Goal: Information Seeking & Learning: Learn about a topic

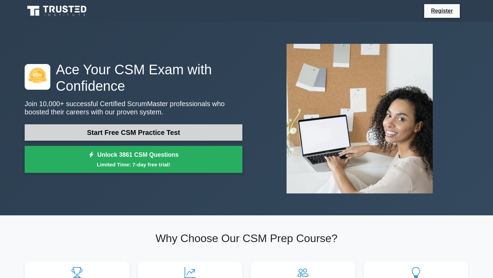
click at [167, 136] on link "Start Free CSM Practice Test" at bounding box center [134, 132] width 218 height 16
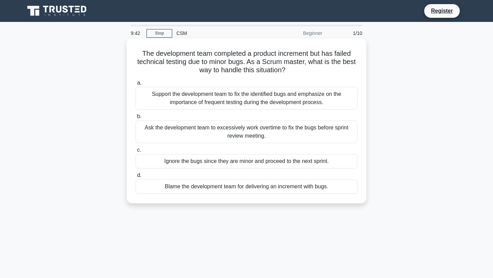
click at [197, 97] on div "Support the development team to fix the identified bugs and emphasize on the im…" at bounding box center [247, 98] width 222 height 23
click at [136, 85] on input "a. Support the development team to fix the identified bugs and emphasize on the…" at bounding box center [136, 83] width 0 height 4
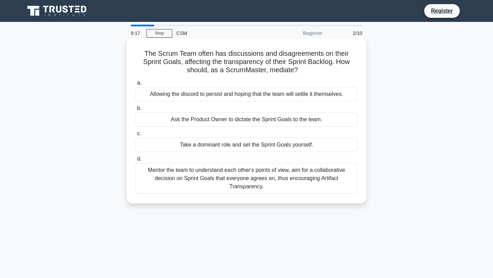
click at [212, 180] on div "Mentor the team to understand each other's points of view, aim for a collaborat…" at bounding box center [247, 178] width 222 height 31
click at [136, 161] on input "d. Mentor the team to understand each other's points of view, aim for a collabo…" at bounding box center [136, 159] width 0 height 4
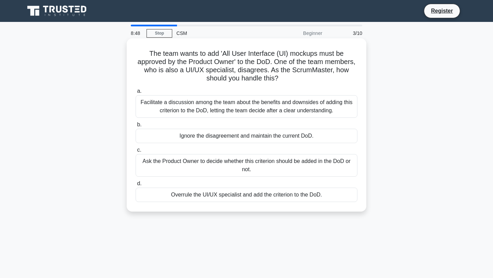
click at [206, 111] on div "Facilitate a discussion among the team about the benefits and downsides of addi…" at bounding box center [247, 106] width 222 height 23
click at [136, 93] on input "a. Facilitate a discussion among the team about the benefits and downsides of a…" at bounding box center [136, 91] width 0 height 4
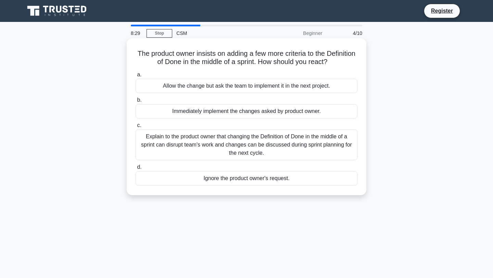
click at [217, 147] on div "Explain to the product owner that changing the Definition of Done in the middle…" at bounding box center [247, 144] width 222 height 31
click at [136, 128] on input "c. Explain to the product owner that changing the Definition of Done in the mid…" at bounding box center [136, 125] width 0 height 4
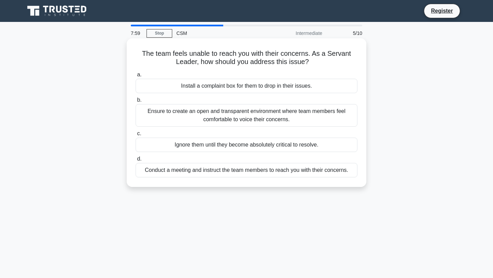
click at [217, 121] on div "Ensure to create an open and transparent environment where team members feel co…" at bounding box center [247, 115] width 222 height 23
click at [136, 102] on input "b. Ensure to create an open and transparent environment where team members feel…" at bounding box center [136, 100] width 0 height 4
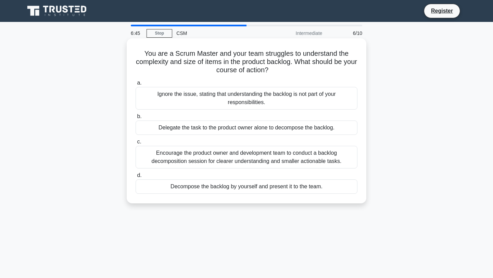
click at [228, 159] on div "Encourage the product owner and development team to conduct a backlog decomposi…" at bounding box center [247, 157] width 222 height 23
click at [136, 144] on input "c. Encourage the product owner and development team to conduct a backlog decomp…" at bounding box center [136, 142] width 0 height 4
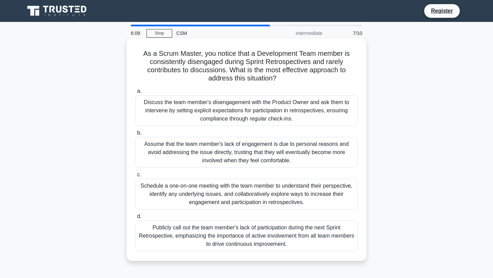
click at [207, 193] on div "Schedule a one-on-one meeting with the team member to understand their perspect…" at bounding box center [247, 194] width 222 height 31
click at [136, 177] on input "c. Schedule a one-on-one meeting with the team member to understand their persp…" at bounding box center [136, 174] width 0 height 4
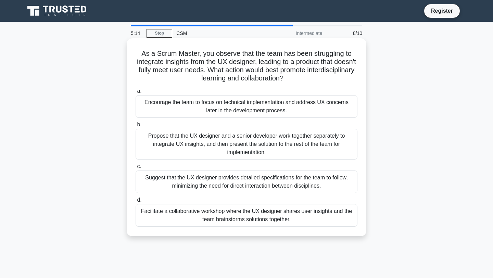
click at [237, 217] on div "Facilitate a collaborative workshop where the UX designer shares user insights …" at bounding box center [247, 215] width 222 height 23
click at [136, 202] on input "d. Facilitate a collaborative workshop where the UX designer shares user insigh…" at bounding box center [136, 200] width 0 height 4
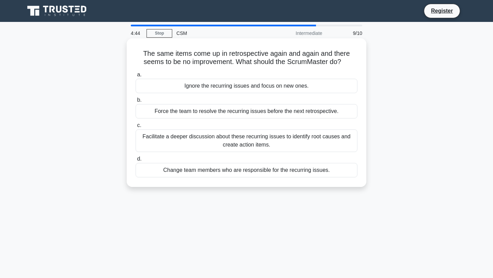
click at [208, 144] on div "Facilitate a deeper discussion about these recurring issues to identify root ca…" at bounding box center [247, 140] width 222 height 23
click at [136, 128] on input "c. Facilitate a deeper discussion about these recurring issues to identify root…" at bounding box center [136, 125] width 0 height 4
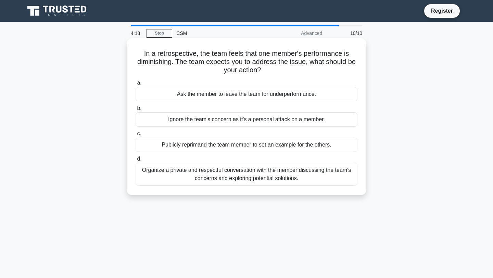
click at [220, 176] on div "Organize a private and respectful conversation with the member discussing the t…" at bounding box center [247, 174] width 222 height 23
click at [136, 161] on input "d. Organize a private and respectful conversation with the member discussing th…" at bounding box center [136, 159] width 0 height 4
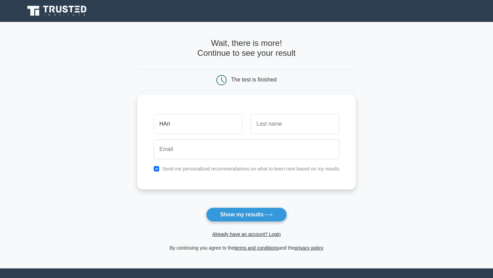
click at [166, 123] on input "HAri" at bounding box center [198, 124] width 89 height 20
type input "Bhartruhari"
type input "Mishra"
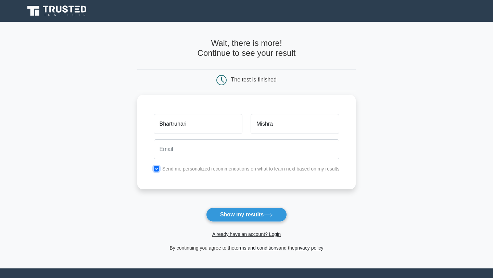
click at [158, 169] on input "checkbox" at bounding box center [156, 168] width 5 height 5
checkbox input "false"
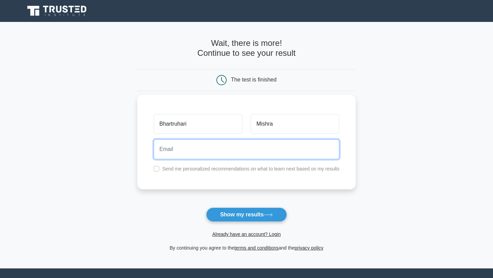
click at [169, 149] on input "email" at bounding box center [247, 149] width 186 height 20
type input "bhartruhari.mishra@gmail.com"
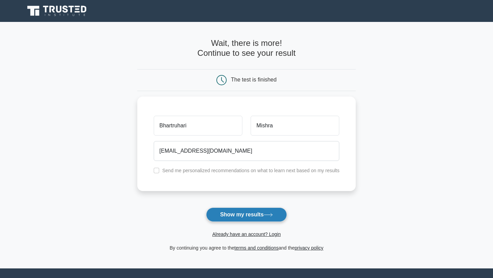
click at [243, 218] on button "Show my results" at bounding box center [246, 214] width 81 height 14
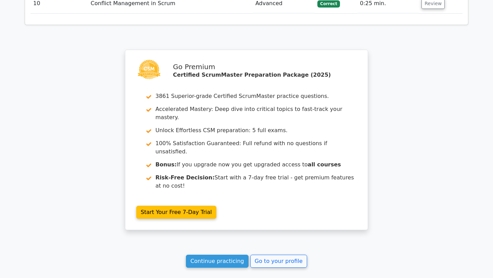
scroll to position [1134, 0]
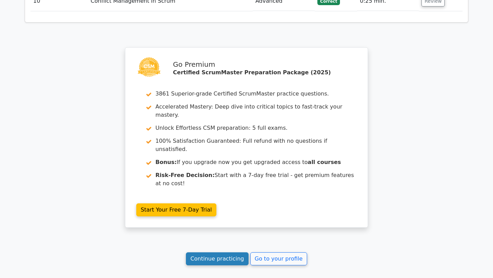
click at [234, 252] on link "Continue practicing" at bounding box center [217, 258] width 63 height 13
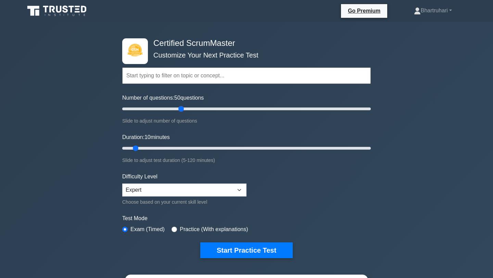
drag, startPoint x: 133, startPoint y: 110, endPoint x: 182, endPoint y: 114, distance: 49.8
type input "50"
click at [182, 113] on input "Number of questions: 50 questions" at bounding box center [246, 109] width 248 height 8
drag, startPoint x: 136, startPoint y: 148, endPoint x: 239, endPoint y: 145, distance: 103.0
type input "60"
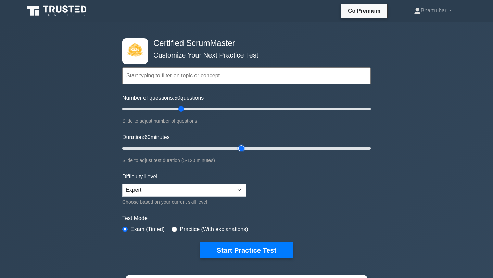
click at [239, 145] on input "Duration: 60 minutes" at bounding box center [246, 148] width 248 height 8
click at [228, 189] on select "Beginner Intermediate Expert" at bounding box center [184, 189] width 124 height 13
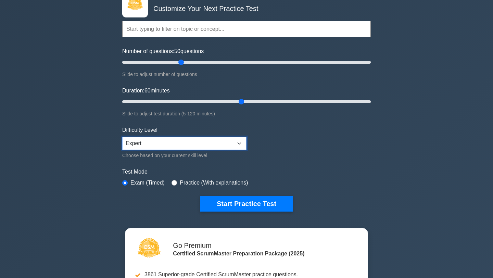
scroll to position [52, 0]
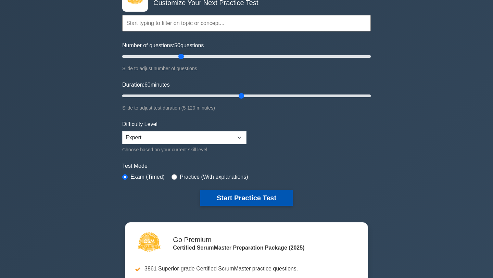
click at [251, 198] on button "Start Practice Test" at bounding box center [246, 198] width 92 height 16
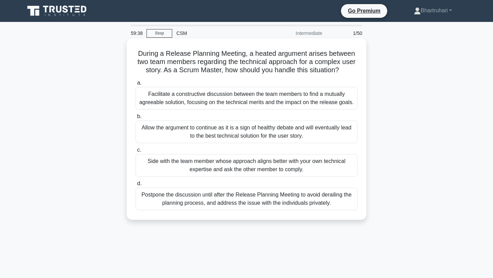
click at [230, 101] on div "Facilitate a constructive discussion between the team members to find a mutuall…" at bounding box center [247, 98] width 222 height 23
click at [136, 85] on input "a. Facilitate a constructive discussion between the team members to find a mutu…" at bounding box center [136, 83] width 0 height 4
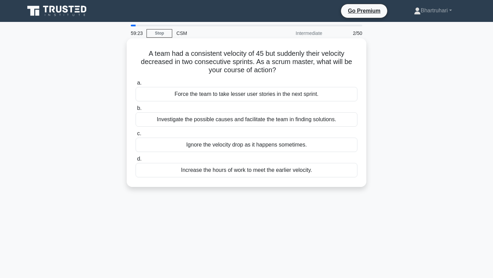
click at [240, 123] on div "Investigate the possible causes and facilitate the team in finding solutions." at bounding box center [247, 119] width 222 height 14
click at [136, 111] on input "b. Investigate the possible causes and facilitate the team in finding solutions." at bounding box center [136, 108] width 0 height 4
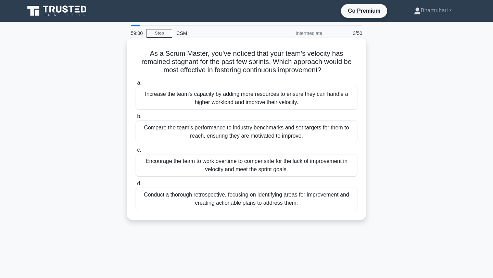
click at [237, 198] on div "Conduct a thorough retrospective, focusing on identifying areas for improvement…" at bounding box center [247, 199] width 222 height 23
click at [136, 186] on input "d. Conduct a thorough retrospective, focusing on identifying areas for improvem…" at bounding box center [136, 183] width 0 height 4
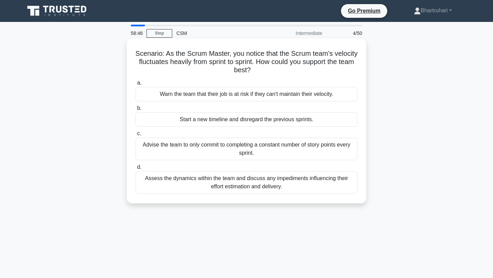
click at [209, 189] on div "Assess the dynamics within the team and discuss any impediments influencing the…" at bounding box center [247, 182] width 222 height 23
click at [136, 169] on input "d. Assess the dynamics within the team and discuss any impediments influencing …" at bounding box center [136, 167] width 0 height 4
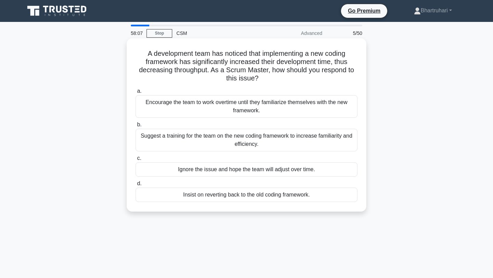
click at [209, 143] on div "Suggest a training for the team on the new coding framework to increase familia…" at bounding box center [247, 140] width 222 height 23
click at [136, 127] on input "b. Suggest a training for the team on the new coding framework to increase fami…" at bounding box center [136, 125] width 0 height 4
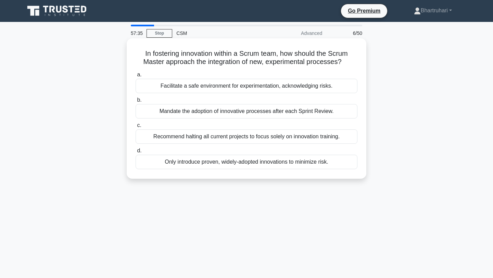
click at [209, 89] on div "Facilitate a safe environment for experimentation, acknowledging risks." at bounding box center [247, 86] width 222 height 14
click at [136, 77] on input "a. Facilitate a safe environment for experimentation, acknowledging risks." at bounding box center [136, 75] width 0 height 4
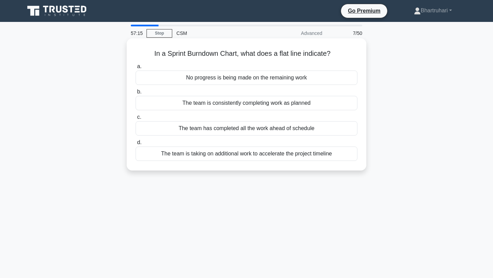
click at [214, 82] on div "No progress is being made on the remaining work" at bounding box center [247, 77] width 222 height 14
click at [136, 69] on input "a. No progress is being made on the remaining work" at bounding box center [136, 66] width 0 height 4
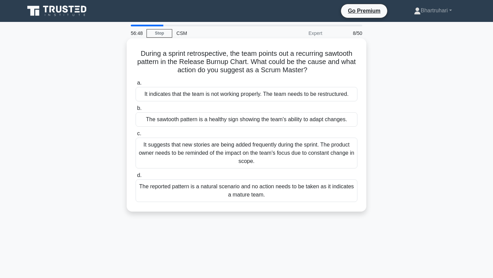
click at [232, 156] on div "It suggests that new stories are being added frequently during the sprint. The …" at bounding box center [247, 153] width 222 height 31
click at [136, 136] on input "c. It suggests that new stories are being added frequently during the sprint. T…" at bounding box center [136, 133] width 0 height 4
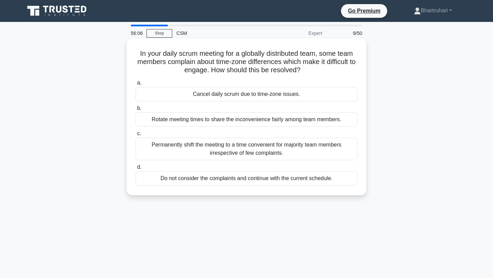
click at [219, 122] on div "Rotate meeting times to share the inconvenience fairly among team members." at bounding box center [247, 119] width 222 height 14
click at [136, 111] on input "b. Rotate meeting times to share the inconvenience fairly among team members." at bounding box center [136, 108] width 0 height 4
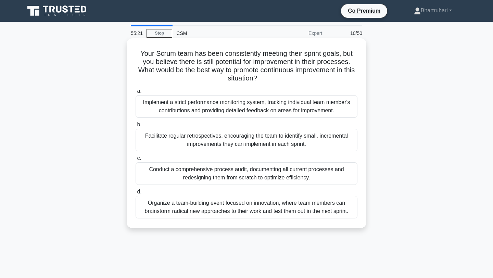
click at [226, 206] on div "Organize a team-building event focused on innovation, where team members can br…" at bounding box center [247, 207] width 222 height 23
click at [136, 194] on input "d. Organize a team-building event focused on innovation, where team members can…" at bounding box center [136, 192] width 0 height 4
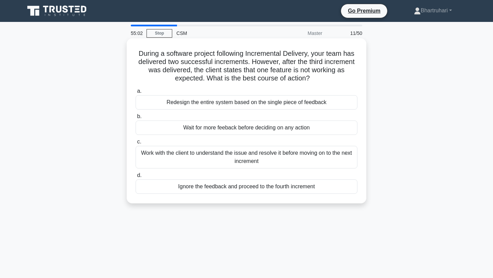
click at [211, 165] on div "Work with the client to understand the issue and resolve it before moving on to…" at bounding box center [247, 157] width 222 height 23
click at [136, 144] on input "c. Work with the client to understand the issue and resolve it before moving on…" at bounding box center [136, 142] width 0 height 4
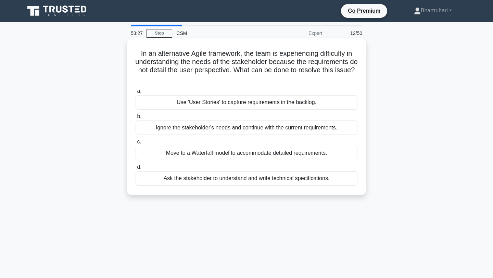
click at [245, 104] on div "Use 'User Stories' to capture requirements in the backlog." at bounding box center [247, 102] width 222 height 14
click at [136, 93] on input "a. Use 'User Stories' to capture requirements in the backlog." at bounding box center [136, 91] width 0 height 4
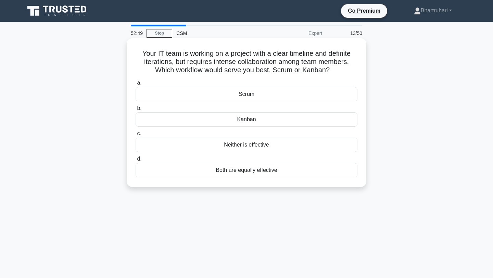
click at [247, 172] on div "Both are equally effective" at bounding box center [247, 170] width 222 height 14
click at [136, 161] on input "d. Both are equally effective" at bounding box center [136, 159] width 0 height 4
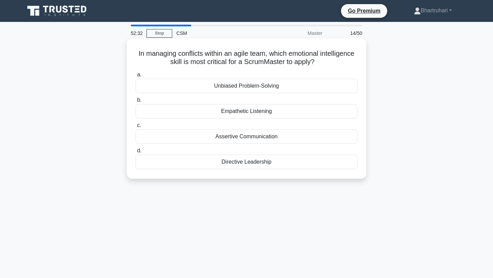
click at [259, 112] on div "Empathetic Listening" at bounding box center [247, 111] width 222 height 14
click at [136, 102] on input "b. Empathetic Listening" at bounding box center [136, 100] width 0 height 4
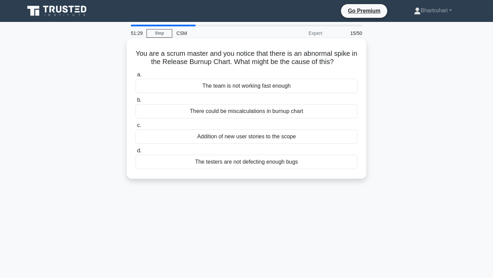
click at [252, 139] on div "Addition of new user stories to the scope" at bounding box center [247, 136] width 222 height 14
click at [136, 128] on input "c. Addition of new user stories to the scope" at bounding box center [136, 125] width 0 height 4
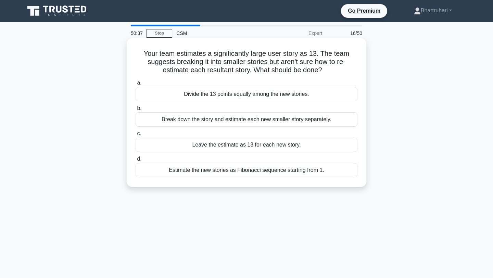
click at [240, 123] on div "Break down the story and estimate each new smaller story separately." at bounding box center [247, 119] width 222 height 14
click at [136, 111] on input "b. Break down the story and estimate each new smaller story separately." at bounding box center [136, 108] width 0 height 4
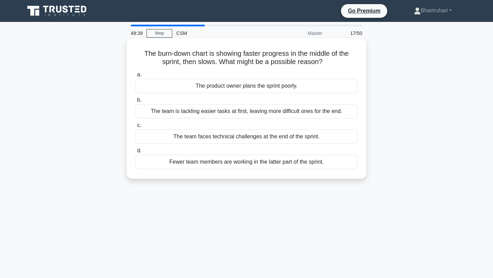
click at [256, 140] on div "The team faces technical challenges at the end of the sprint." at bounding box center [247, 136] width 222 height 14
click at [136, 128] on input "c. The team faces technical challenges at the end of the sprint." at bounding box center [136, 125] width 0 height 4
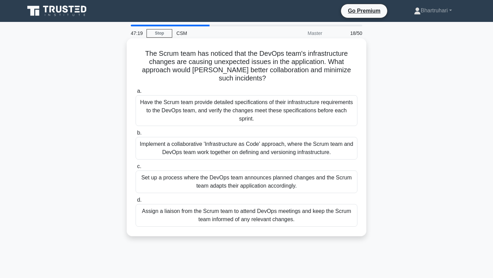
click at [243, 143] on div "Implement a collaborative 'Infrastructure as Code' approach, where the Scrum te…" at bounding box center [247, 148] width 222 height 23
click at [136, 135] on input "b. Implement a collaborative 'Infrastructure as Code' approach, where the Scrum…" at bounding box center [136, 133] width 0 height 4
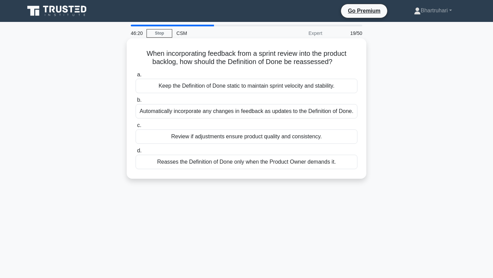
click at [248, 167] on div "Reasses the Definition of Done only when the Product Owner demands it." at bounding box center [247, 162] width 222 height 14
click at [136, 153] on input "d. Reasses the Definition of Done only when the Product Owner demands it." at bounding box center [136, 151] width 0 height 4
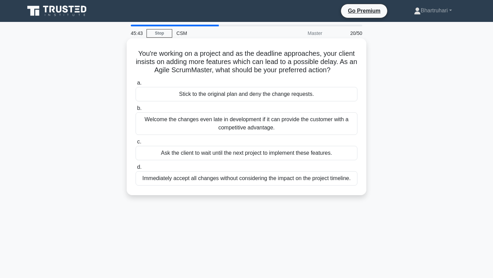
click at [243, 157] on div "Ask the client to wait until the next project to implement these features." at bounding box center [247, 153] width 222 height 14
click at [136, 144] on input "c. Ask the client to wait until the next project to implement these features." at bounding box center [136, 142] width 0 height 4
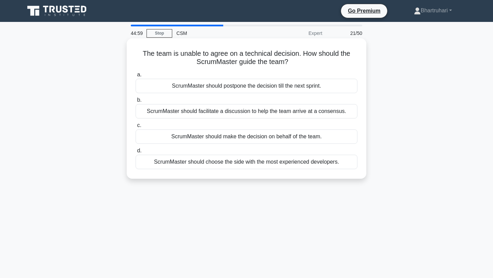
click at [189, 112] on div "ScrumMaster should facilitate a discussion to help the team arrive at a consens…" at bounding box center [247, 111] width 222 height 14
click at [136, 102] on input "b. ScrumMaster should facilitate a discussion to help the team arrive at a cons…" at bounding box center [136, 100] width 0 height 4
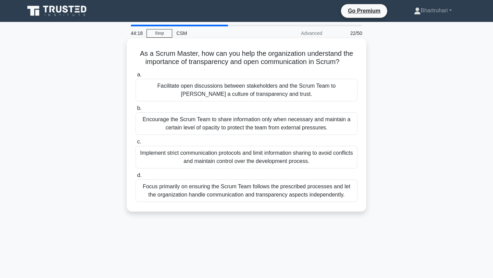
click at [260, 95] on div "Facilitate open discussions between stakeholders and the Scrum Team to foster a…" at bounding box center [247, 90] width 222 height 23
click at [136, 77] on input "a. Facilitate open discussions between stakeholders and the Scrum Team to foste…" at bounding box center [136, 75] width 0 height 4
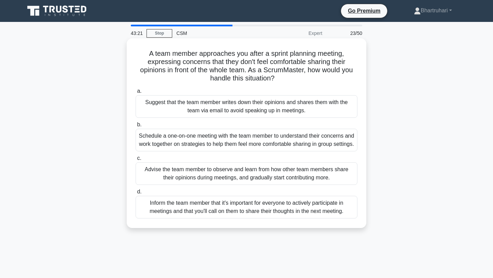
click at [226, 150] on div "Schedule a one-on-one meeting with the team member to understand their concerns…" at bounding box center [247, 140] width 222 height 23
click at [136, 127] on input "b. Schedule a one-on-one meeting with the team member to understand their conce…" at bounding box center [136, 125] width 0 height 4
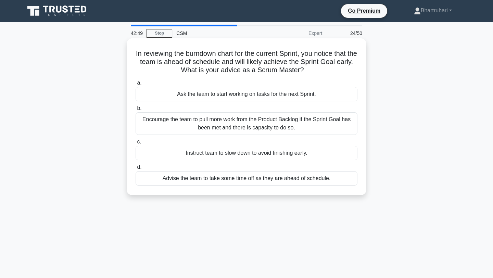
click at [252, 179] on div "Advise the team to take some time off as they are ahead of schedule." at bounding box center [247, 178] width 222 height 14
click at [136, 169] on input "d. Advise the team to take some time off as they are ahead of schedule." at bounding box center [136, 167] width 0 height 4
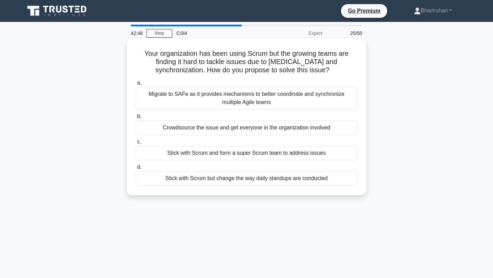
click at [246, 181] on div "Stick with Scrum but change the way daily standups are conducted" at bounding box center [247, 178] width 222 height 14
click at [136, 169] on input "d. Stick with Scrum but change the way daily standups are conducted" at bounding box center [136, 167] width 0 height 4
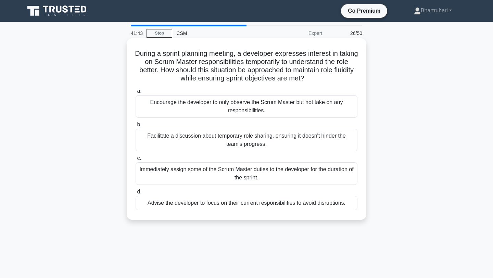
click at [214, 146] on div "Facilitate a discussion about temporary role sharing, ensuring it doesn't hinde…" at bounding box center [247, 140] width 222 height 23
click at [136, 127] on input "b. Facilitate a discussion about temporary role sharing, ensuring it doesn't hi…" at bounding box center [136, 125] width 0 height 4
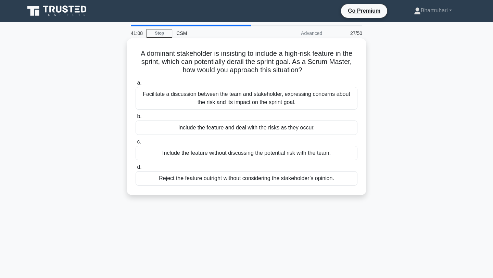
click at [221, 104] on div "Facilitate a discussion between the team and stakeholder, expressing concerns a…" at bounding box center [247, 98] width 222 height 23
click at [136, 85] on input "a. Facilitate a discussion between the team and stakeholder, expressing concern…" at bounding box center [136, 83] width 0 height 4
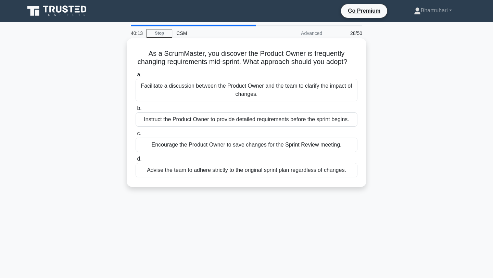
click at [198, 90] on div "Facilitate a discussion between the Product Owner and the team to clarify the i…" at bounding box center [247, 90] width 222 height 23
click at [136, 77] on input "a. Facilitate a discussion between the Product Owner and the team to clarify th…" at bounding box center [136, 75] width 0 height 4
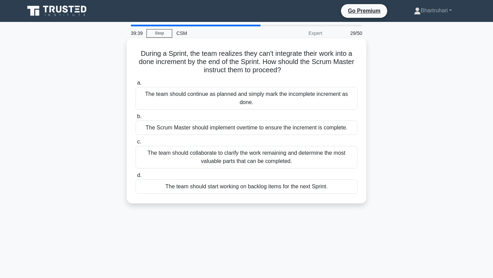
click at [186, 160] on div "The team should collaborate to clarify the work remaining and determine the mos…" at bounding box center [247, 157] width 222 height 23
click at [136, 144] on input "c. The team should collaborate to clarify the work remaining and determine the …" at bounding box center [136, 142] width 0 height 4
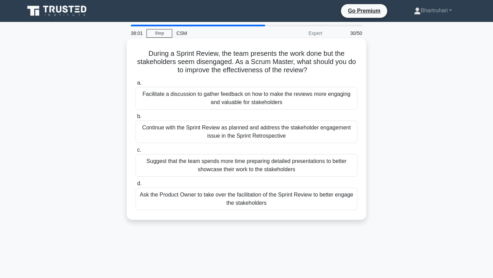
click at [215, 201] on div "Ask the Product Owner to take over the facilitation of the Sprint Review to bet…" at bounding box center [247, 199] width 222 height 23
click at [136, 186] on input "d. Ask the Product Owner to take over the facilitation of the Sprint Review to …" at bounding box center [136, 183] width 0 height 4
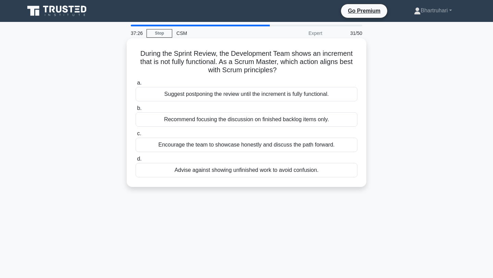
click at [206, 149] on div "Encourage the team to showcase honestly and discuss the path forward." at bounding box center [247, 145] width 222 height 14
click at [136, 136] on input "c. Encourage the team to showcase honestly and discuss the path forward." at bounding box center [136, 133] width 0 height 4
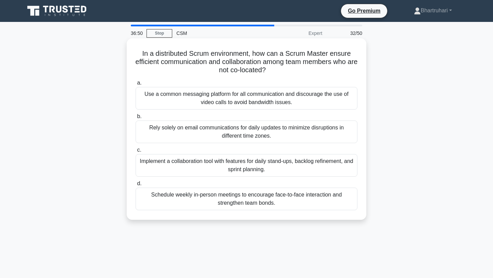
click at [208, 168] on div "Implement a collaboration tool with features for daily stand-ups, backlog refin…" at bounding box center [247, 165] width 222 height 23
click at [136, 152] on input "c. Implement a collaboration tool with features for daily stand-ups, backlog re…" at bounding box center [136, 150] width 0 height 4
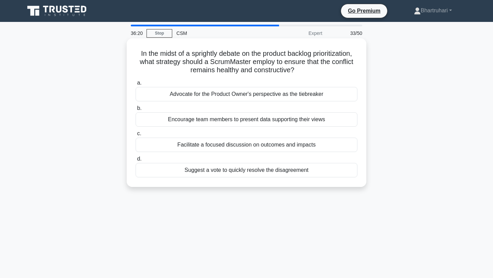
click at [245, 146] on div "Facilitate a focused discussion on outcomes and impacts" at bounding box center [247, 145] width 222 height 14
click at [136, 136] on input "c. Facilitate a focused discussion on outcomes and impacts" at bounding box center [136, 133] width 0 height 4
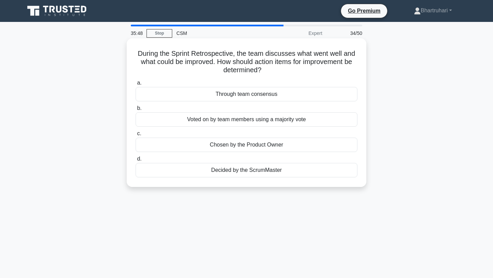
click at [240, 96] on div "Through team consensus" at bounding box center [247, 94] width 222 height 14
click at [136, 85] on input "a. Through team consensus" at bounding box center [136, 83] width 0 height 4
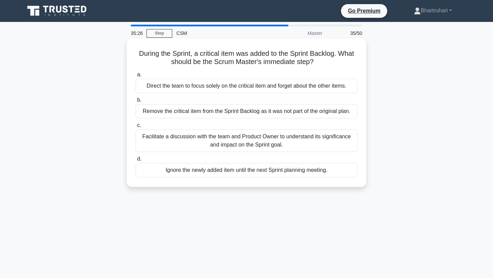
click at [249, 140] on div "Facilitate a discussion with the team and Product Owner to understand its signi…" at bounding box center [247, 140] width 222 height 23
click at [136, 128] on input "c. Facilitate a discussion with the team and Product Owner to understand its si…" at bounding box center [136, 125] width 0 height 4
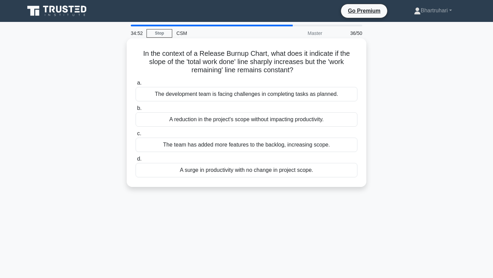
click at [247, 148] on div "The team has added more features to the backlog, increasing scope." at bounding box center [247, 145] width 222 height 14
click at [136, 136] on input "c. The team has added more features to the backlog, increasing scope." at bounding box center [136, 133] width 0 height 4
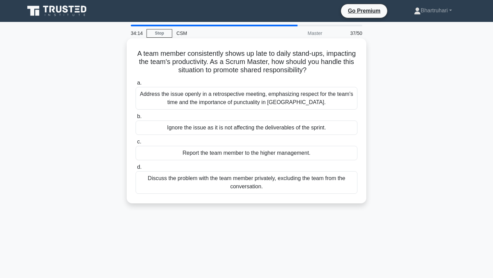
click at [244, 182] on div "Discuss the problem with the team member privately, excluding the team from the…" at bounding box center [247, 182] width 222 height 23
click at [136, 169] on input "d. Discuss the problem with the team member privately, excluding the team from …" at bounding box center [136, 167] width 0 height 4
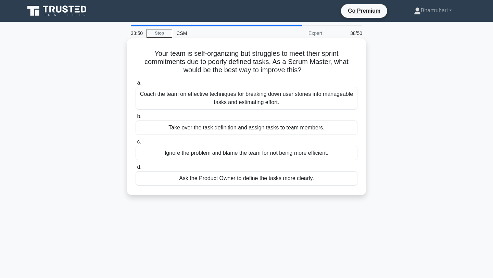
click at [253, 93] on div "Coach the team on effective techniques for breaking down user stories into mana…" at bounding box center [247, 98] width 222 height 23
click at [136, 85] on input "a. Coach the team on effective techniques for breaking down user stories into m…" at bounding box center [136, 83] width 0 height 4
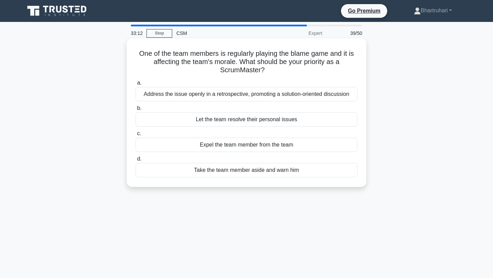
click at [244, 97] on div "Address the issue openly in a retrospective, promoting a solution-oriented disc…" at bounding box center [247, 94] width 222 height 14
click at [136, 85] on input "a. Address the issue openly in a retrospective, promoting a solution-oriented d…" at bounding box center [136, 83] width 0 height 4
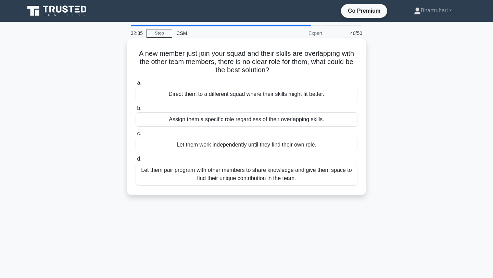
click at [245, 176] on div "Let them pair program with other members to share knowledge and give them space…" at bounding box center [247, 174] width 222 height 23
click at [136, 161] on input "d. Let them pair program with other members to share knowledge and give them sp…" at bounding box center [136, 159] width 0 height 4
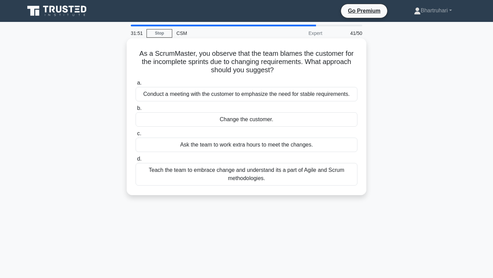
click at [246, 178] on div "Teach the team to embrace change and understand its a part of Agile and Scrum m…" at bounding box center [247, 174] width 222 height 23
click at [136, 161] on input "d. Teach the team to embrace change and understand its a part of Agile and Scru…" at bounding box center [136, 159] width 0 height 4
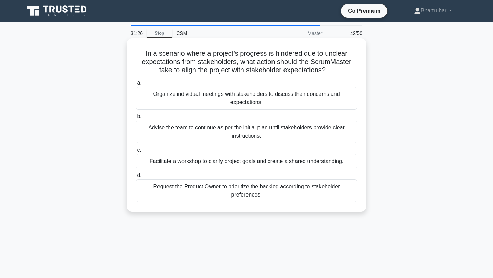
click at [254, 163] on div "Facilitate a workshop to clarify project goals and create a shared understandin…" at bounding box center [247, 161] width 222 height 14
click at [136, 152] on input "c. Facilitate a workshop to clarify project goals and create a shared understan…" at bounding box center [136, 150] width 0 height 4
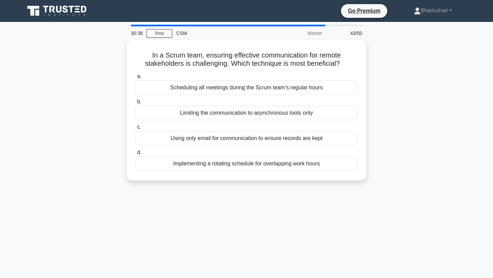
click at [254, 163] on div "Implementing a rotating schedule for overlapping work hours" at bounding box center [247, 163] width 222 height 14
click at [136, 155] on input "d. Implementing a rotating schedule for overlapping work hours" at bounding box center [136, 152] width 0 height 4
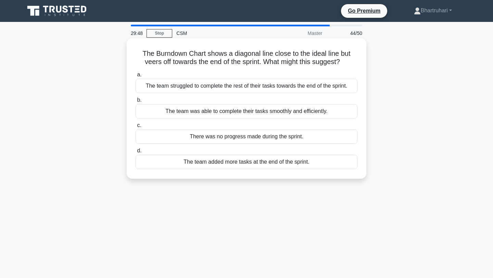
click at [230, 92] on div "The team struggled to complete the rest of their tasks towards the end of the s…" at bounding box center [247, 86] width 222 height 14
click at [136, 77] on input "a. The team struggled to complete the rest of their tasks towards the end of th…" at bounding box center [136, 75] width 0 height 4
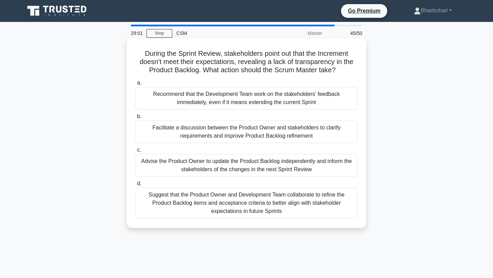
click at [211, 140] on div "Facilitate a discussion between the Product Owner and stakeholders to clarify r…" at bounding box center [247, 131] width 222 height 23
click at [136, 119] on input "b. Facilitate a discussion between the Product Owner and stakeholders to clarif…" at bounding box center [136, 116] width 0 height 4
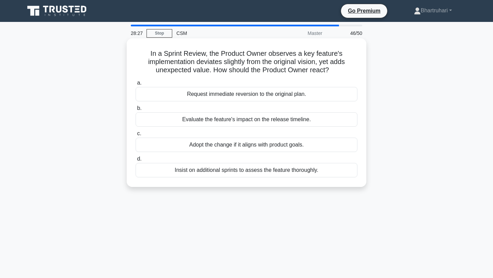
click at [245, 120] on div "Evaluate the feature's impact on the release timeline." at bounding box center [247, 119] width 222 height 14
click at [136, 111] on input "b. Evaluate the feature's impact on the release timeline." at bounding box center [136, 108] width 0 height 4
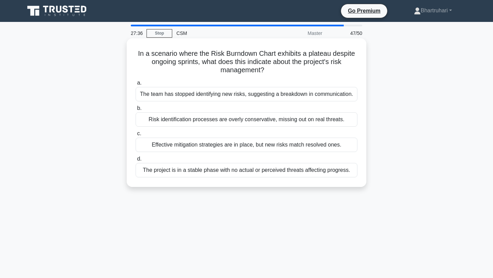
click at [234, 123] on div "Risk identification processes are overly conservative, missing out on real thre…" at bounding box center [247, 119] width 222 height 14
click at [136, 111] on input "b. Risk identification processes are overly conservative, missing out on real t…" at bounding box center [136, 108] width 0 height 4
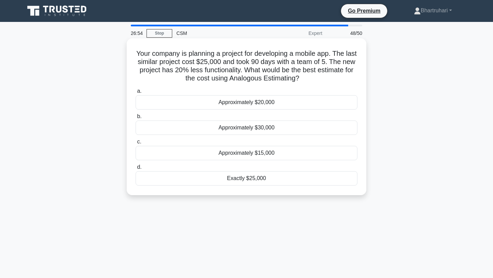
click at [253, 108] on div "Approximately $20,000" at bounding box center [247, 102] width 222 height 14
click at [136, 93] on input "a. Approximately $20,000" at bounding box center [136, 91] width 0 height 4
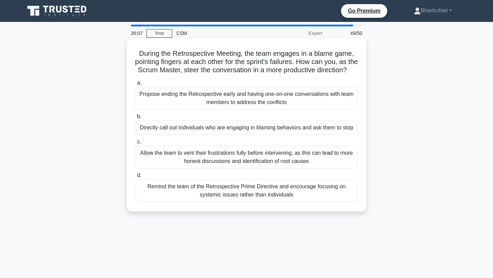
click at [216, 202] on div "Remind the team of the Retrospective Prime Directive and encourage focusing on …" at bounding box center [247, 190] width 222 height 23
click at [136, 178] on input "d. Remind the team of the Retrospective Prime Directive and encourage focusing …" at bounding box center [136, 175] width 0 height 4
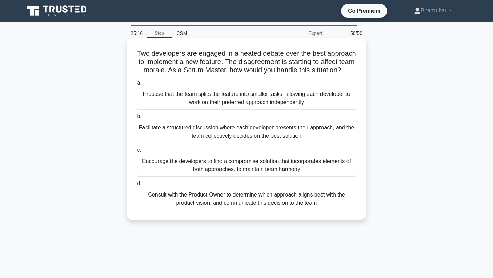
click at [239, 137] on div "Facilitate a structured discussion where each developer presents their approach…" at bounding box center [247, 131] width 222 height 23
click at [136, 119] on input "b. Facilitate a structured discussion where each developer presents their appro…" at bounding box center [136, 116] width 0 height 4
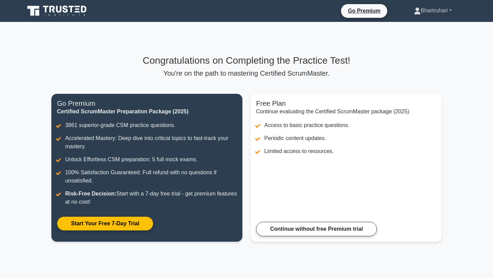
click at [426, 12] on link "Bhartruhari" at bounding box center [432, 11] width 71 height 14
click at [422, 73] on p "You're on the path to mastering Certified ScrumMaster." at bounding box center [246, 73] width 390 height 8
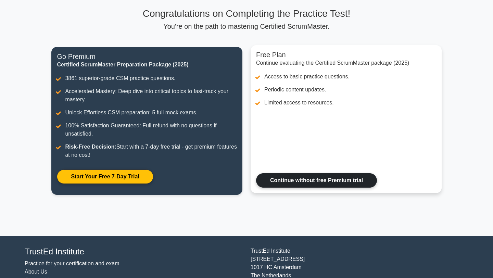
scroll to position [48, 0]
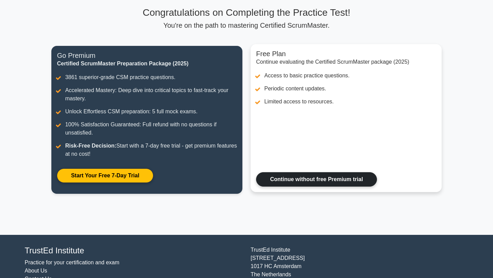
click at [331, 180] on link "Continue without free Premium trial" at bounding box center [316, 179] width 121 height 14
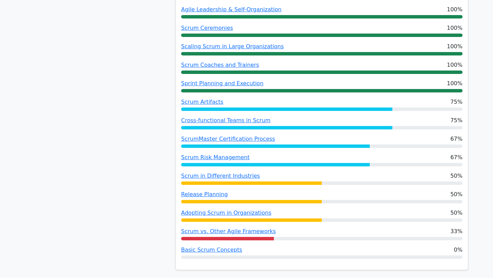
scroll to position [491, 0]
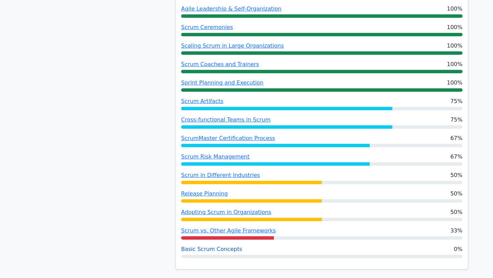
click at [221, 246] on link "Basic Scrum Concepts" at bounding box center [211, 249] width 61 height 7
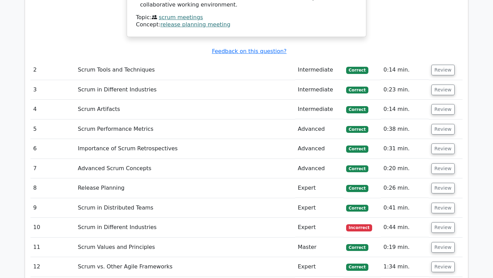
scroll to position [1221, 0]
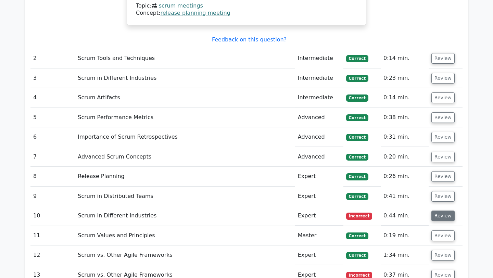
click at [439, 210] on button "Review" at bounding box center [442, 215] width 23 height 11
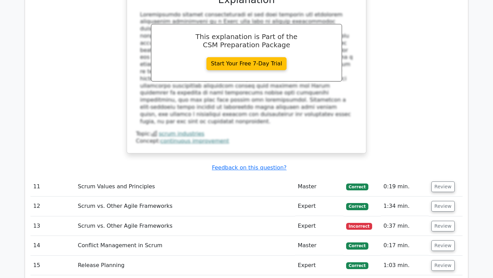
scroll to position [1650, 0]
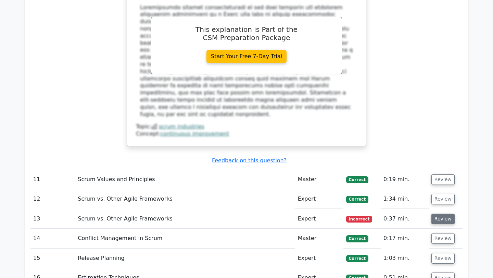
click at [443, 214] on button "Review" at bounding box center [442, 219] width 23 height 11
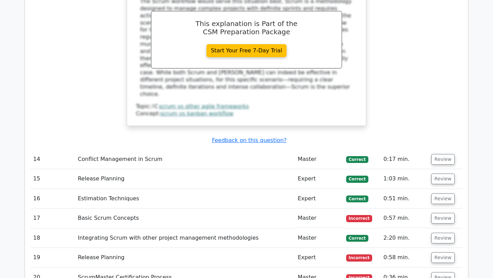
scroll to position [2046, 0]
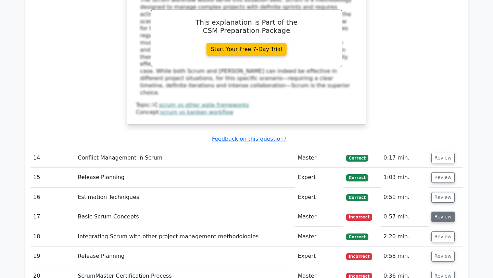
click at [435, 211] on button "Review" at bounding box center [442, 216] width 23 height 11
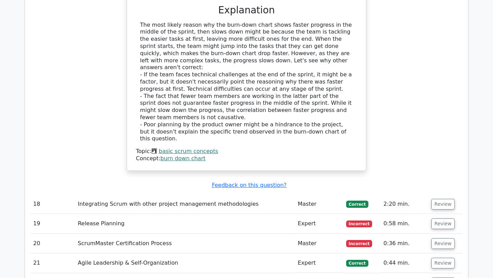
scroll to position [2413, 0]
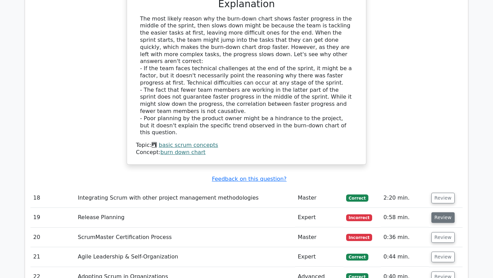
click at [443, 212] on button "Review" at bounding box center [442, 217] width 23 height 11
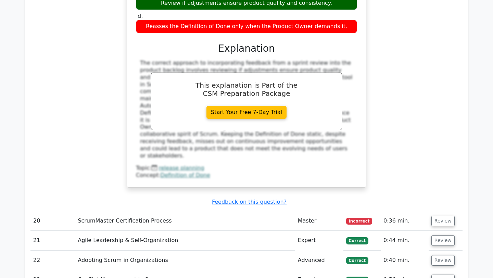
scroll to position [2745, 0]
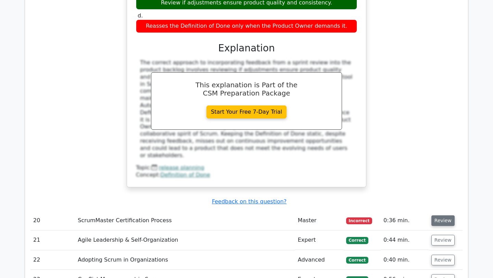
click at [443, 215] on button "Review" at bounding box center [442, 220] width 23 height 11
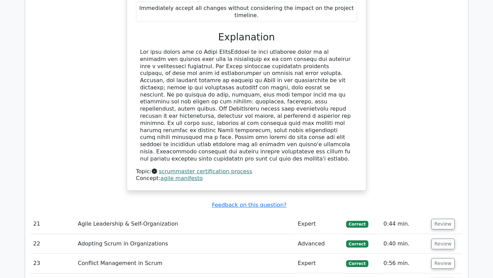
scroll to position [3107, 0]
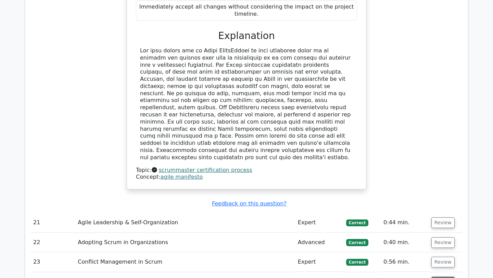
click at [440, 276] on button "Review" at bounding box center [442, 281] width 23 height 11
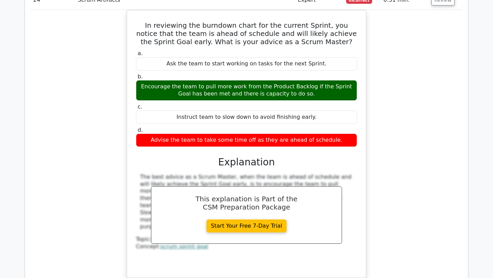
scroll to position [3393, 0]
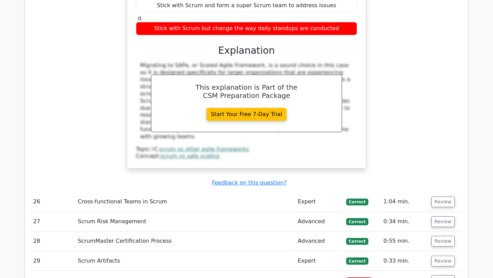
scroll to position [3820, 0]
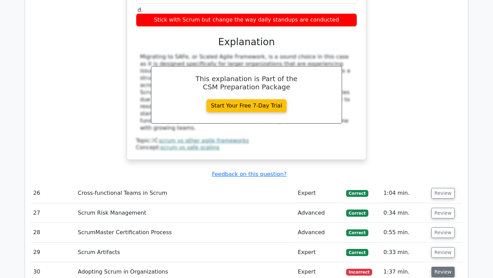
click at [436, 267] on button "Review" at bounding box center [442, 272] width 23 height 11
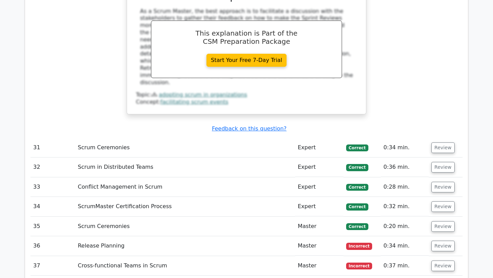
scroll to position [4289, 0]
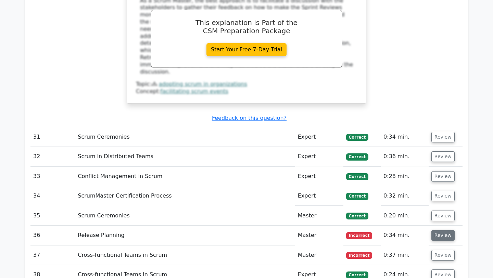
click at [434, 230] on button "Review" at bounding box center [442, 235] width 23 height 11
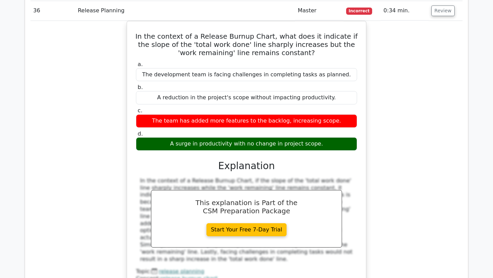
scroll to position [4521, 0]
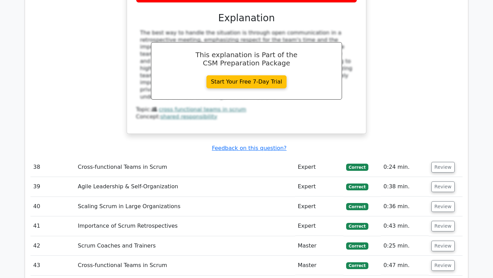
scroll to position [5000, 0]
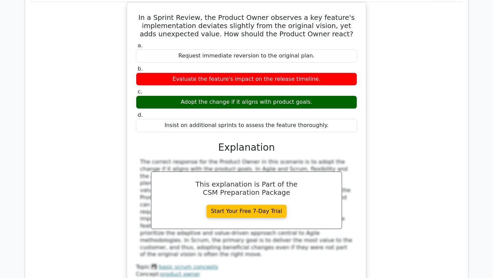
scroll to position [5331, 0]
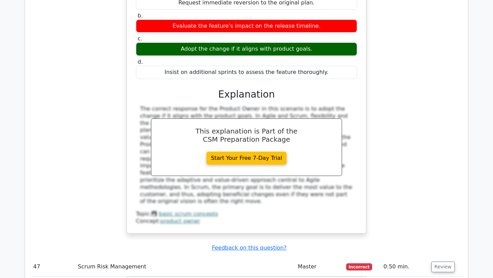
scroll to position [5383, 0]
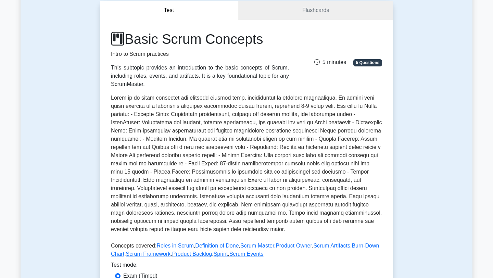
scroll to position [39, 0]
